Goal: Obtain resource: Obtain resource

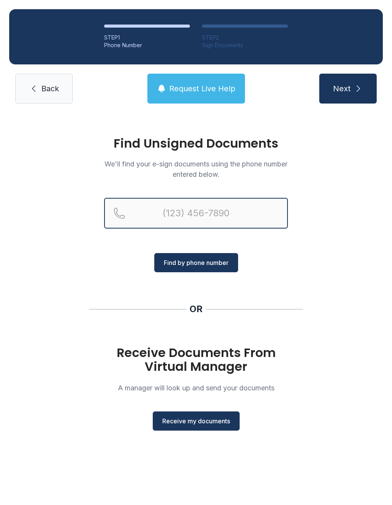
click at [161, 213] on input "Reservation phone number" at bounding box center [196, 213] width 184 height 31
type input "("
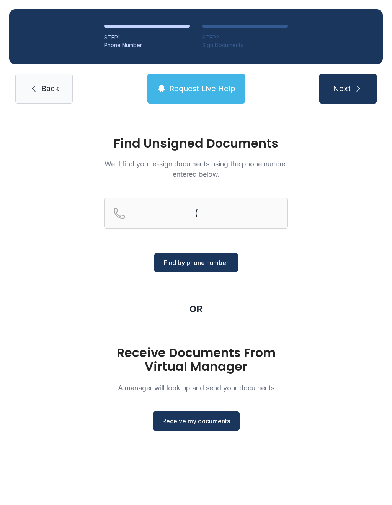
click at [34, 292] on div "Find Unsigned Documents We'll find your e-sign documents using the phone number…" at bounding box center [196, 287] width 392 height 348
click at [174, 422] on span "Receive my documents" at bounding box center [196, 420] width 68 height 9
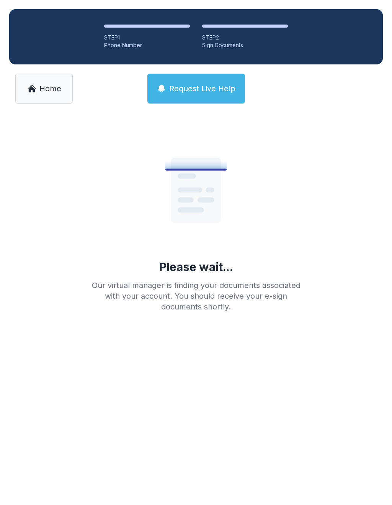
click at [285, 339] on div "Please wait... Our virtual manager is finding your documents associated with yo…" at bounding box center [196, 228] width 392 height 230
click at [312, 349] on main "Please wait... Our virtual manager is finding your documents associated with yo…" at bounding box center [196, 309] width 392 height 392
click at [53, 102] on link "Home" at bounding box center [43, 89] width 57 height 30
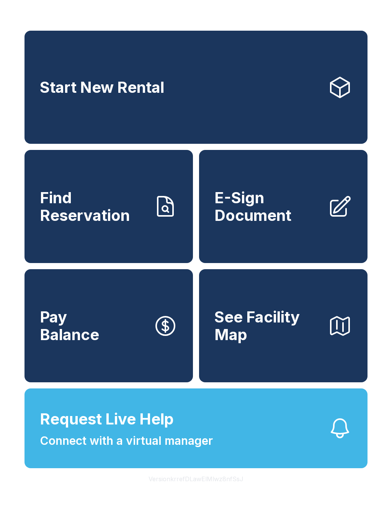
click at [296, 248] on link "E-Sign Document" at bounding box center [283, 206] width 169 height 113
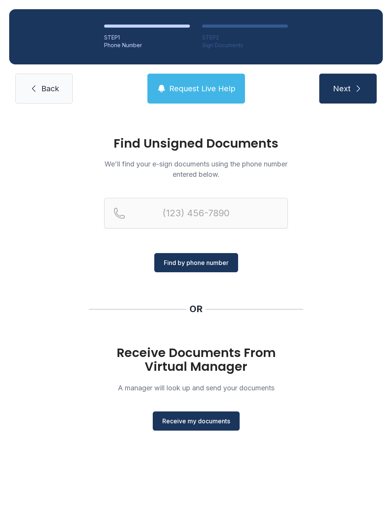
click at [223, 415] on button "Receive my documents" at bounding box center [196, 420] width 87 height 19
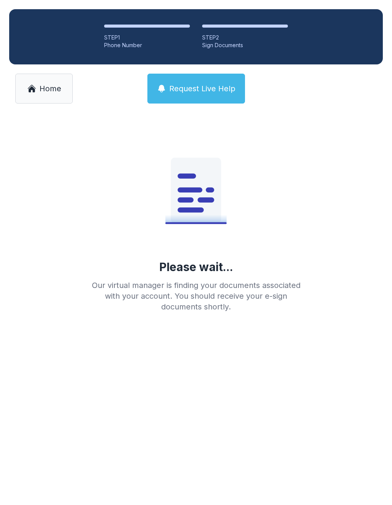
click at [213, 241] on icon at bounding box center [196, 189] width 123 height 123
click at [190, 236] on icon at bounding box center [196, 189] width 123 height 123
click at [144, 312] on div "Please wait... Our virtual manager is finding your documents associated with yo…" at bounding box center [196, 228] width 392 height 230
click at [26, 68] on div "STEP 1 Phone Number STEP 2 Sign Documents Home Request Live Help" at bounding box center [196, 56] width 392 height 113
click at [28, 79] on link "Home" at bounding box center [43, 89] width 57 height 30
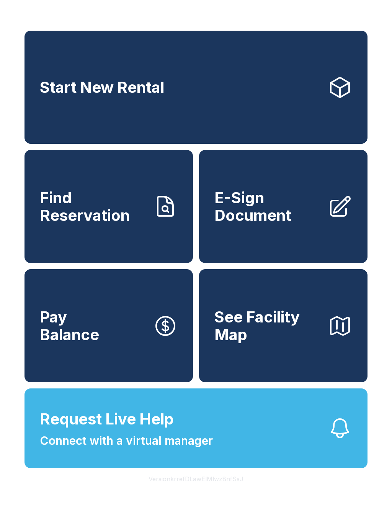
click at [253, 223] on span "E-Sign Document" at bounding box center [268, 206] width 107 height 35
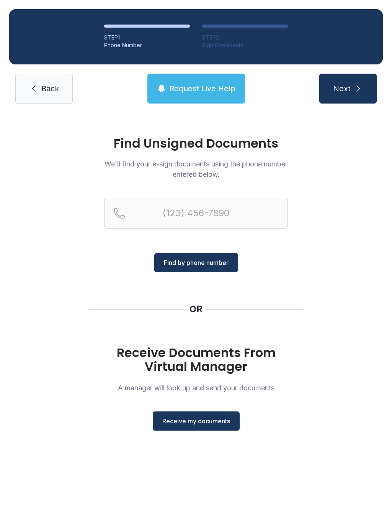
click at [194, 420] on span "Receive my documents" at bounding box center [196, 420] width 68 height 9
